Goal: Consume media (video, audio)

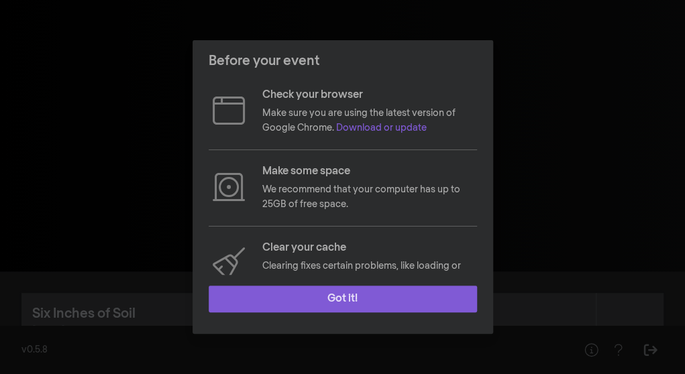
click at [338, 299] on button "Got it!" at bounding box center [343, 299] width 268 height 27
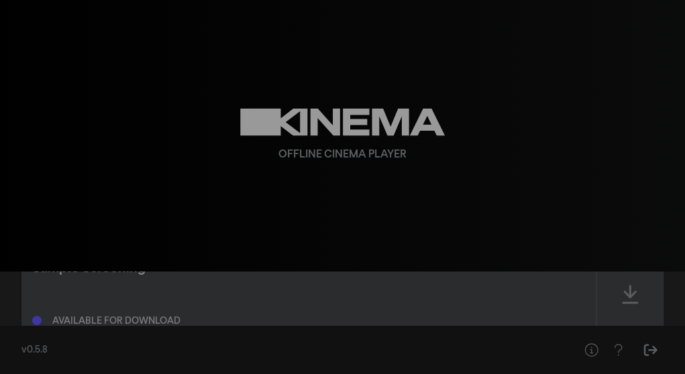
scroll to position [142, 0]
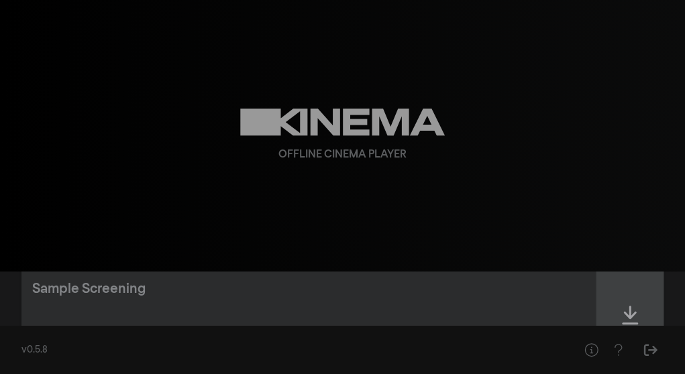
click at [627, 307] on icon at bounding box center [630, 315] width 16 height 21
click at [631, 312] on icon at bounding box center [630, 315] width 16 height 19
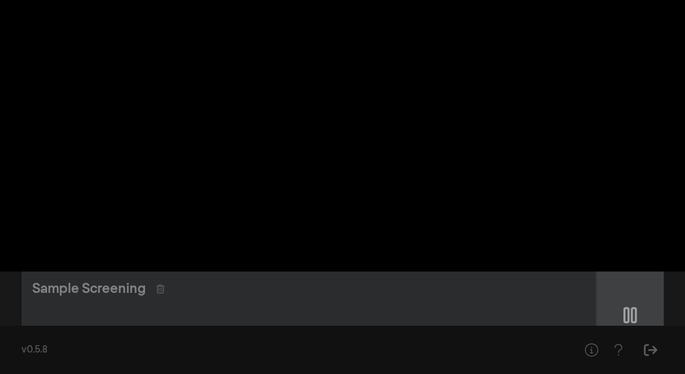
click at [632, 316] on icon at bounding box center [629, 315] width 13 height 16
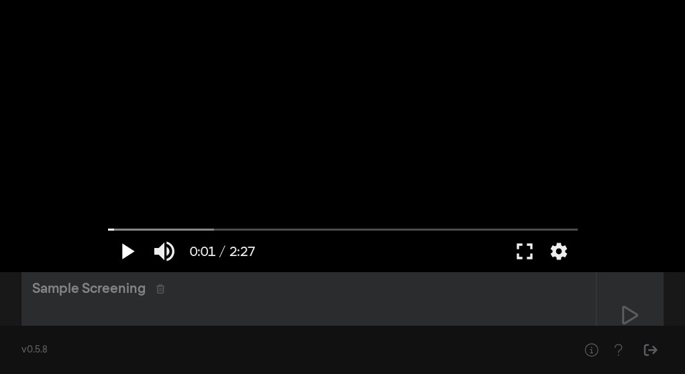
click at [122, 250] on button "play_arrow" at bounding box center [127, 251] width 38 height 40
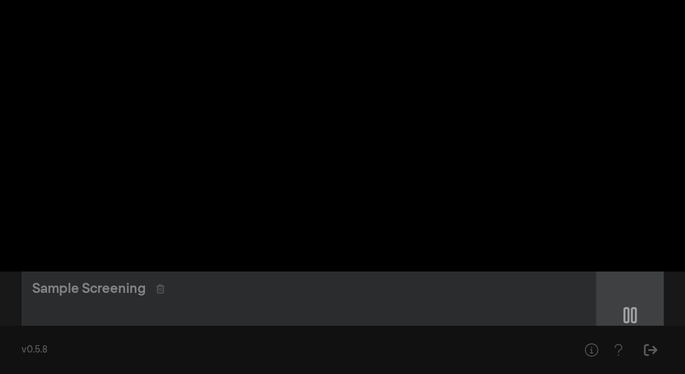
click at [631, 311] on icon at bounding box center [629, 315] width 13 height 16
type input "97.749571"
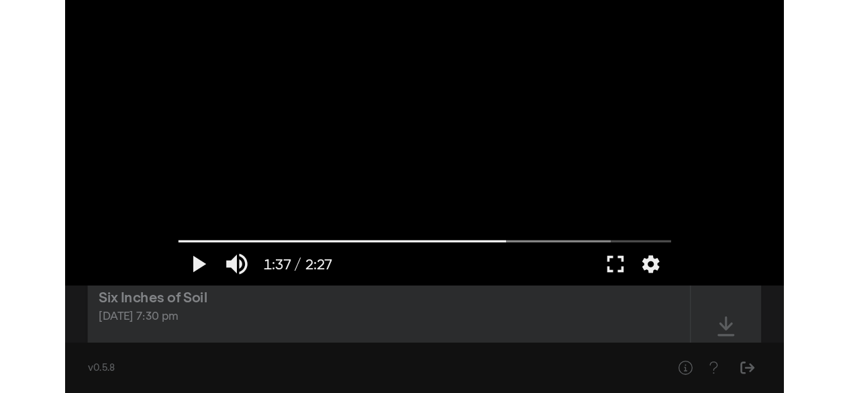
scroll to position [0, 0]
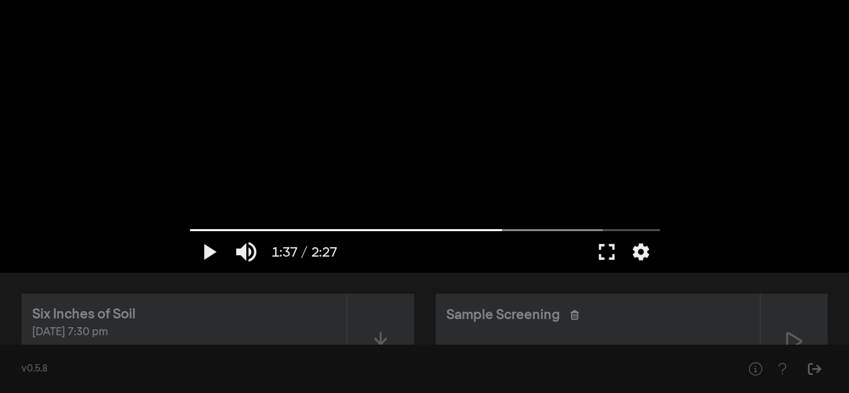
click at [577, 315] on icon at bounding box center [574, 314] width 8 height 9
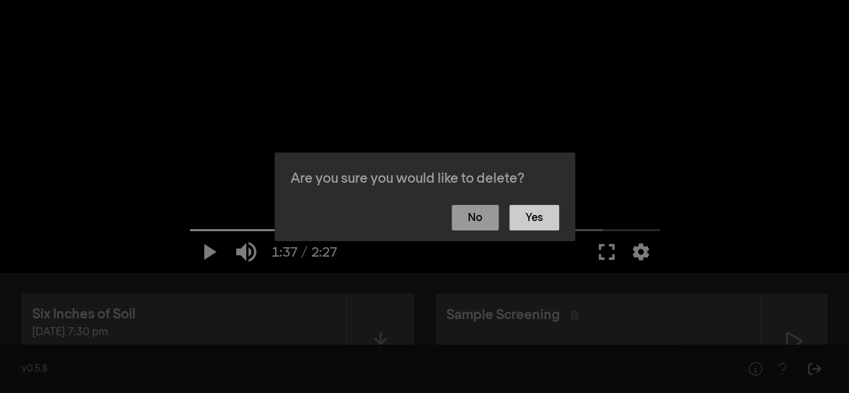
click at [548, 215] on button "Yes" at bounding box center [534, 217] width 50 height 25
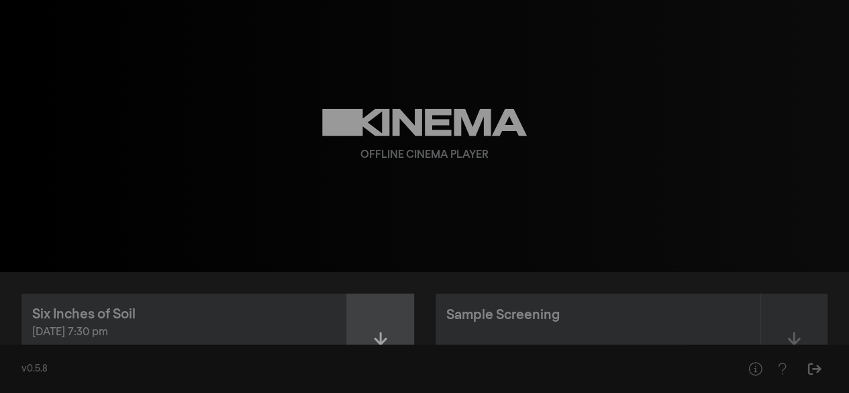
click at [383, 333] on icon at bounding box center [380, 340] width 16 height 21
